Goal: Navigation & Orientation: Find specific page/section

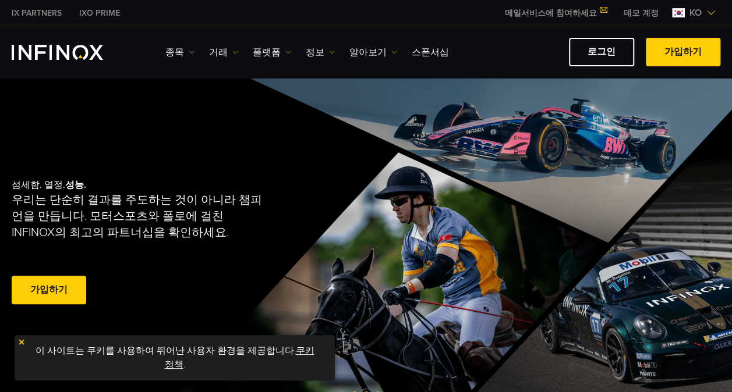
click at [176, 365] on link "쿠키 정책" at bounding box center [240, 358] width 150 height 26
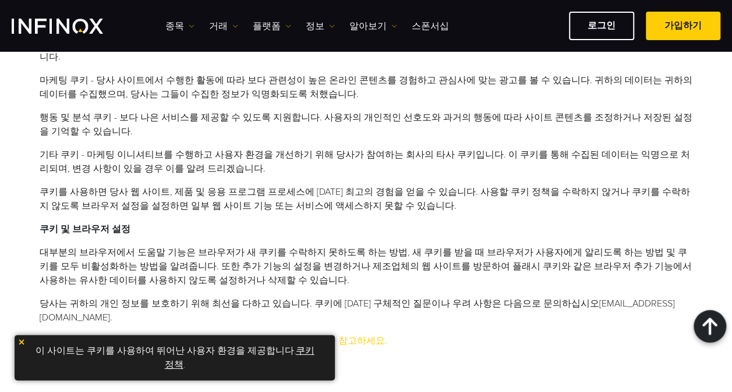
click at [21, 341] on img at bounding box center [21, 342] width 8 height 8
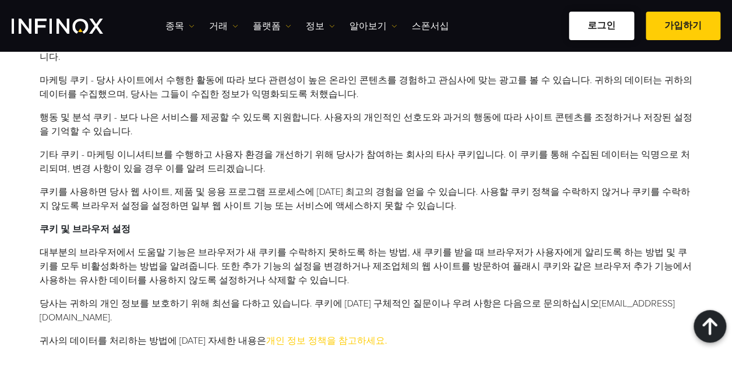
click at [593, 21] on link "로그인" at bounding box center [601, 26] width 65 height 29
